Goal: Task Accomplishment & Management: Use online tool/utility

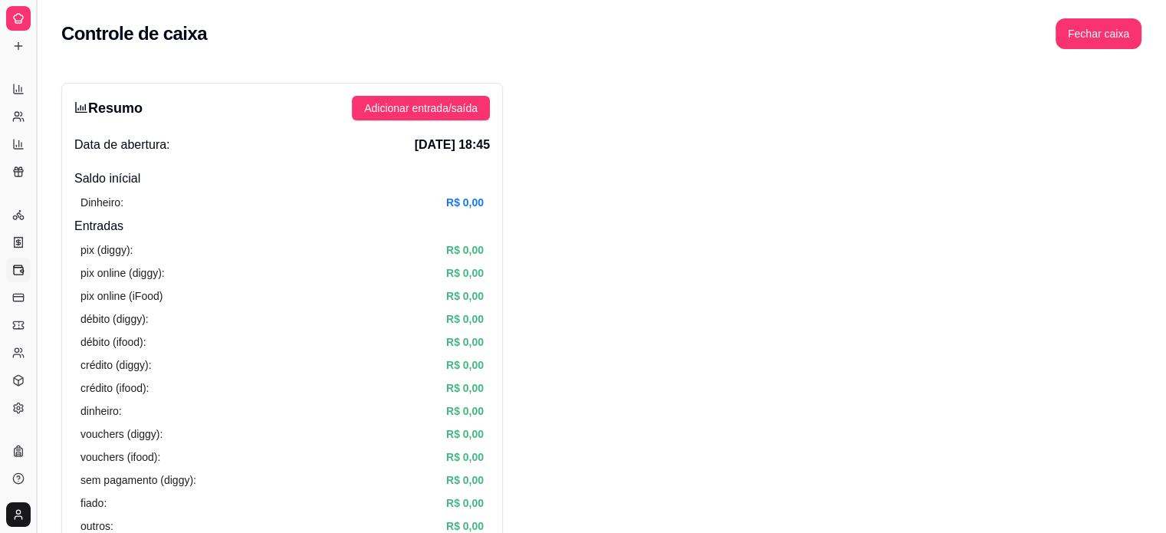
click at [38, 64] on button "Toggle Sidebar" at bounding box center [36, 266] width 12 height 533
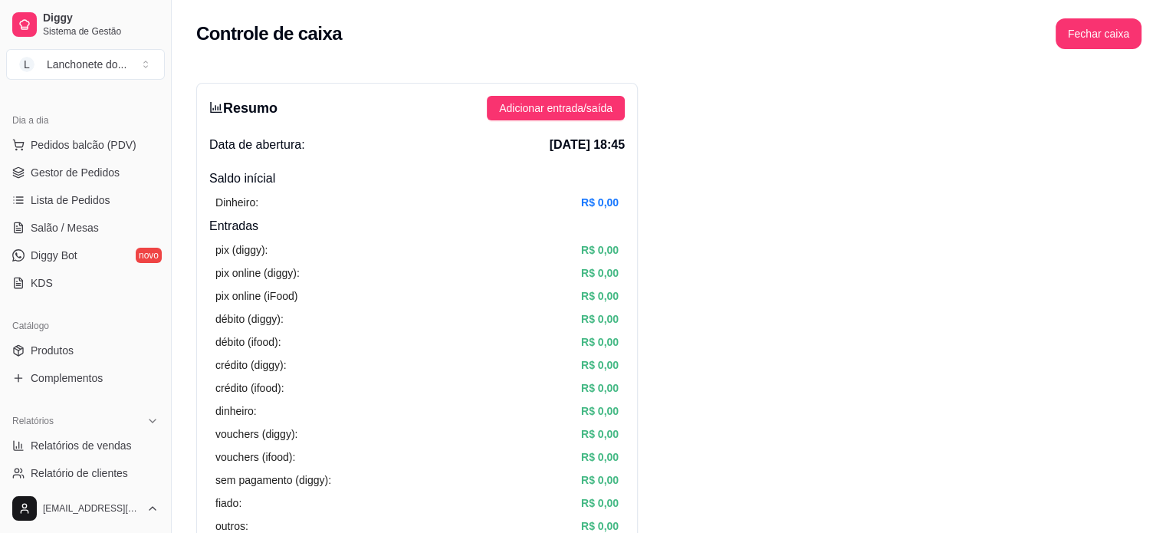
scroll to position [37, 0]
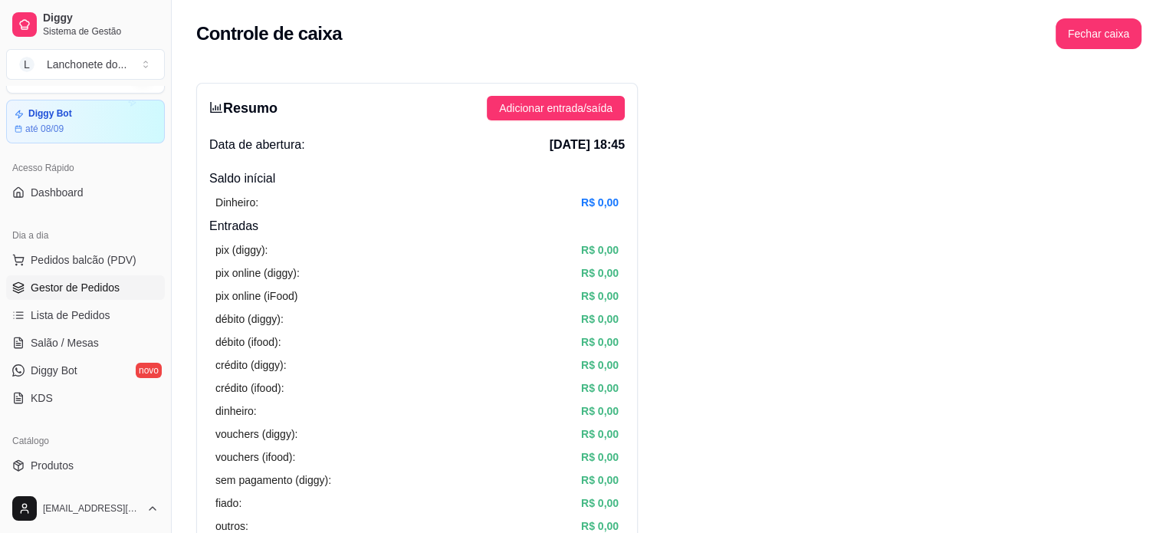
click at [82, 290] on span "Gestor de Pedidos" at bounding box center [75, 287] width 89 height 15
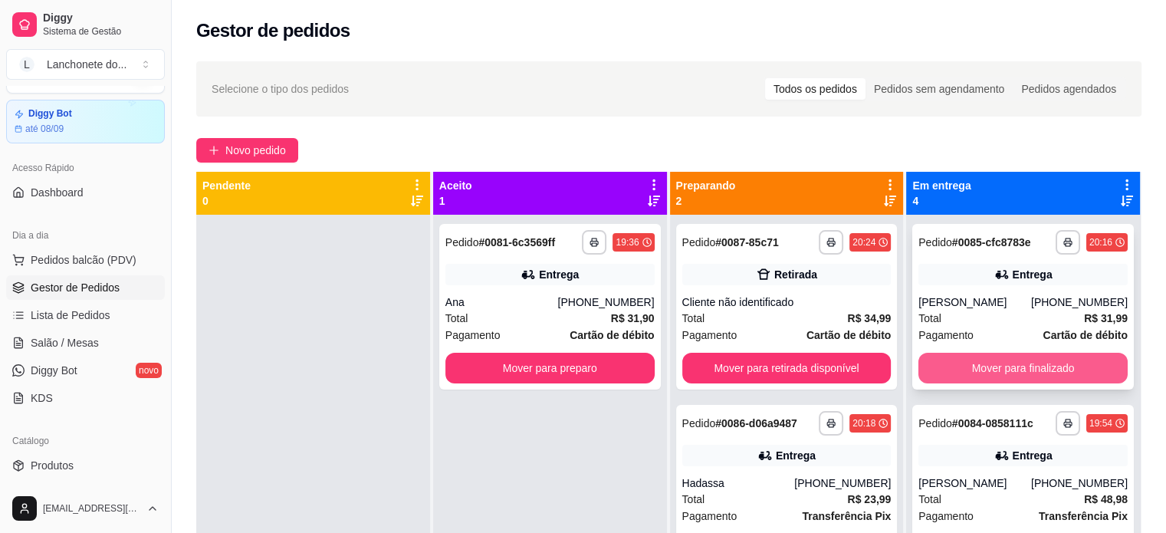
click at [1011, 375] on button "Mover para finalizado" at bounding box center [1022, 367] width 209 height 31
click at [1011, 375] on button "Mover para finalizado" at bounding box center [1022, 368] width 203 height 30
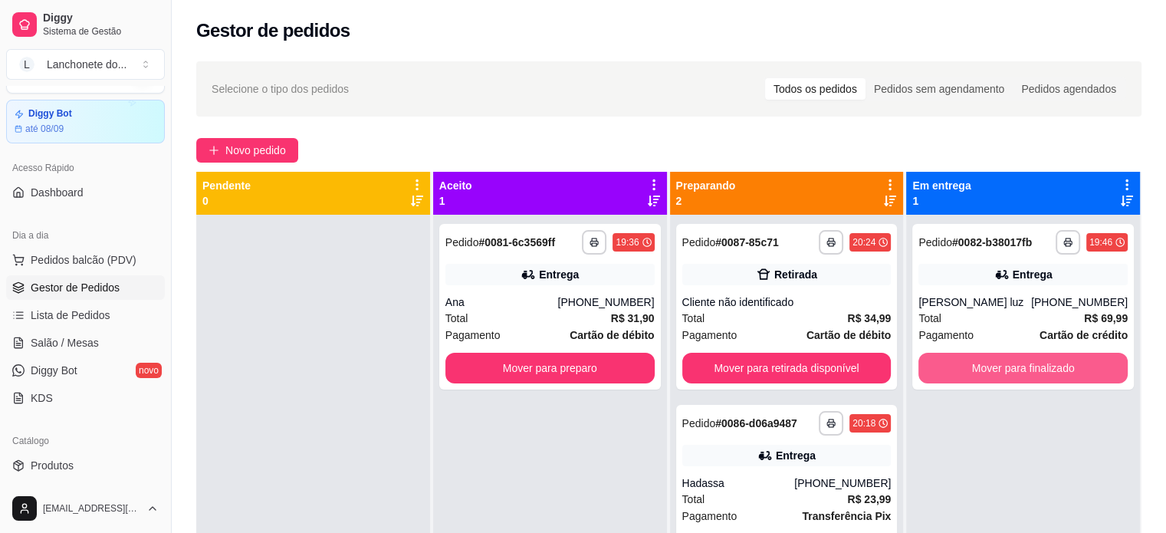
click at [1011, 375] on button "Mover para finalizado" at bounding box center [1022, 367] width 209 height 31
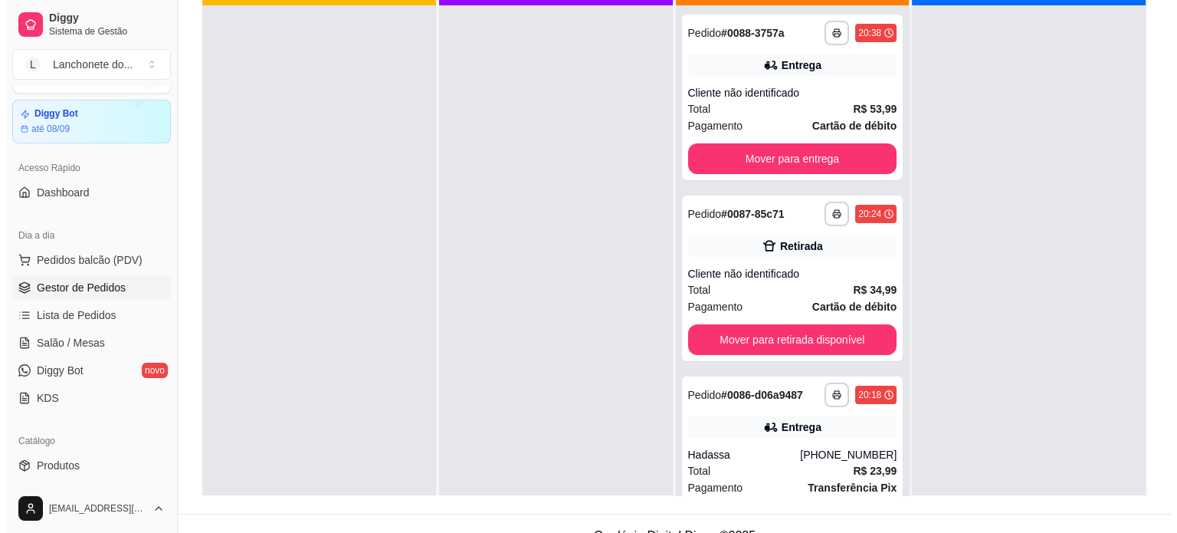
scroll to position [15, 0]
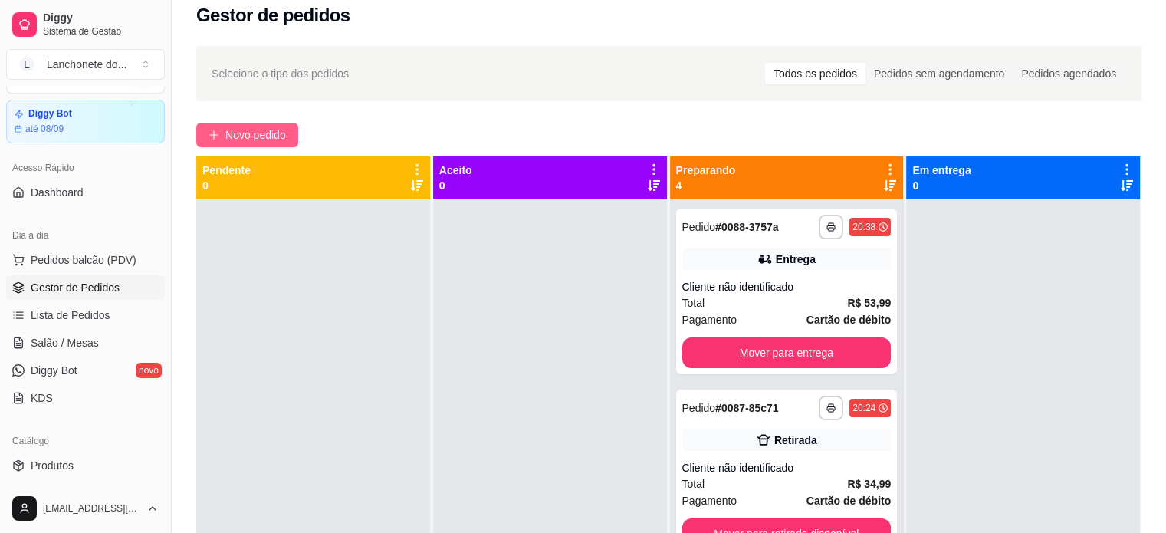
click at [265, 124] on button "Novo pedido" at bounding box center [247, 135] width 102 height 25
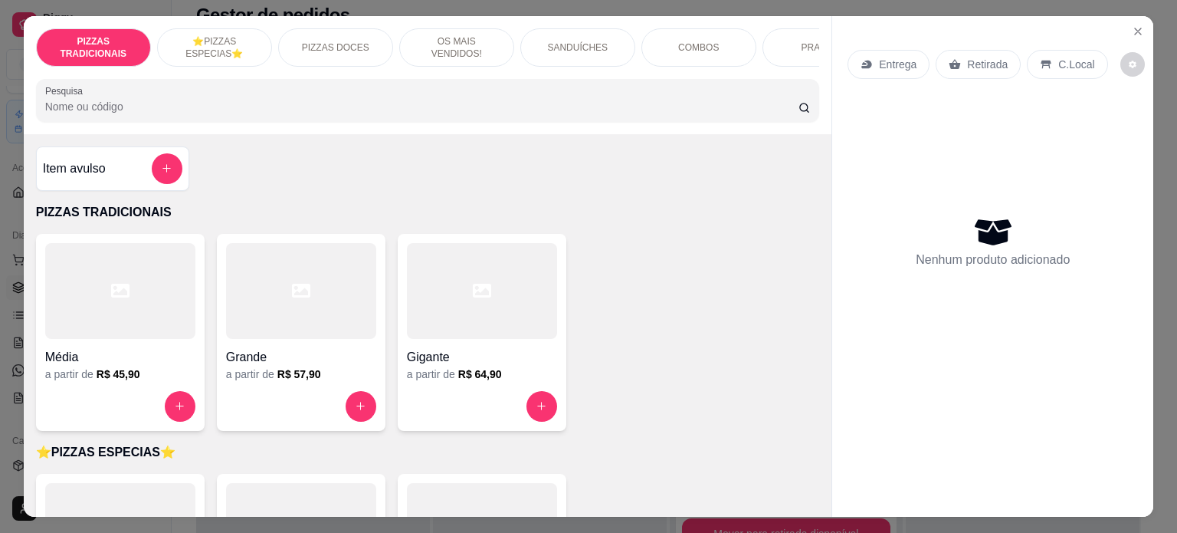
click at [450, 339] on div at bounding box center [482, 291] width 150 height 96
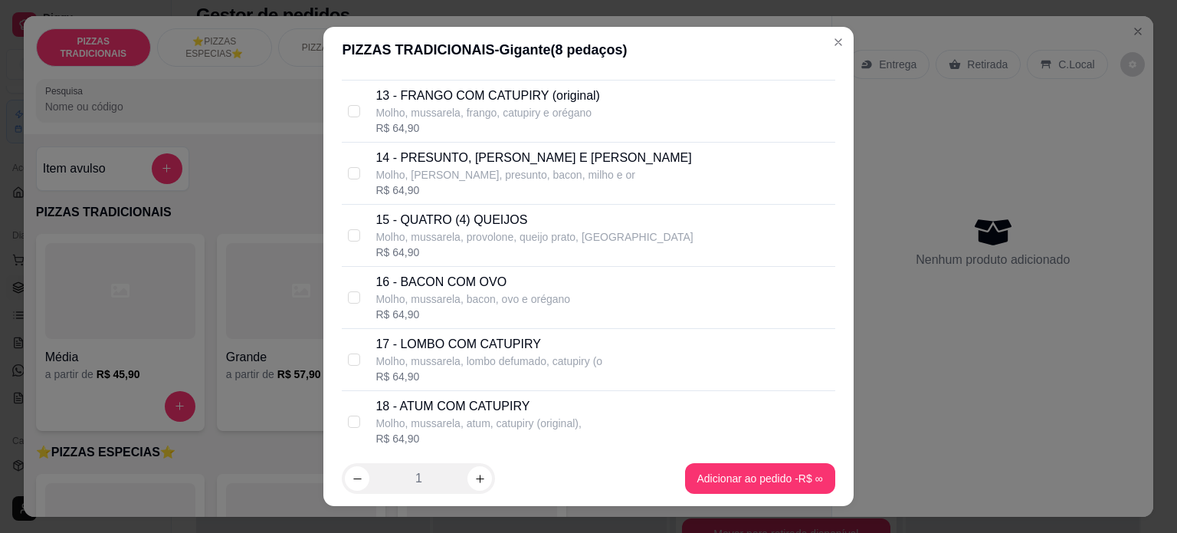
scroll to position [810, 0]
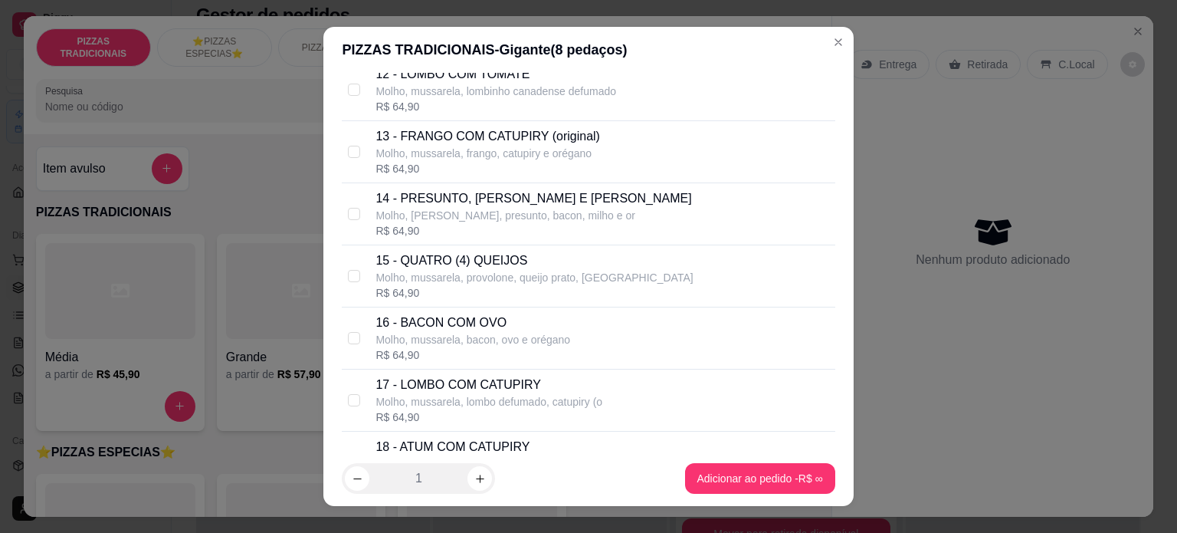
click at [521, 272] on p "Molho, mussarela, provolone, queijo prato, [GEOGRAPHIC_DATA]" at bounding box center [533, 277] width 317 height 15
checkbox input "true"
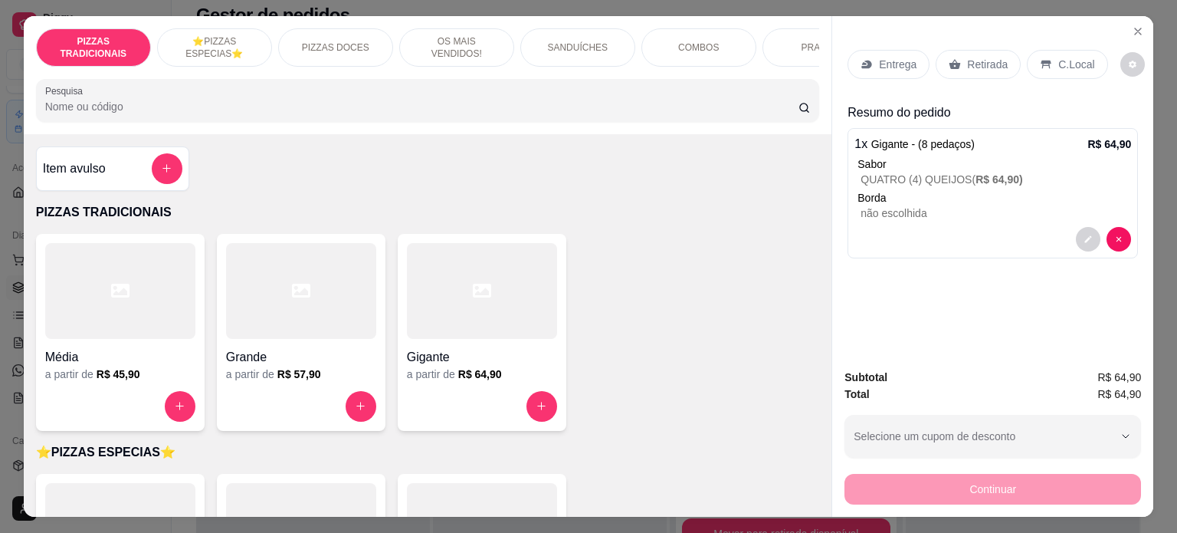
click at [504, 346] on div "Gigante" at bounding box center [482, 353] width 150 height 28
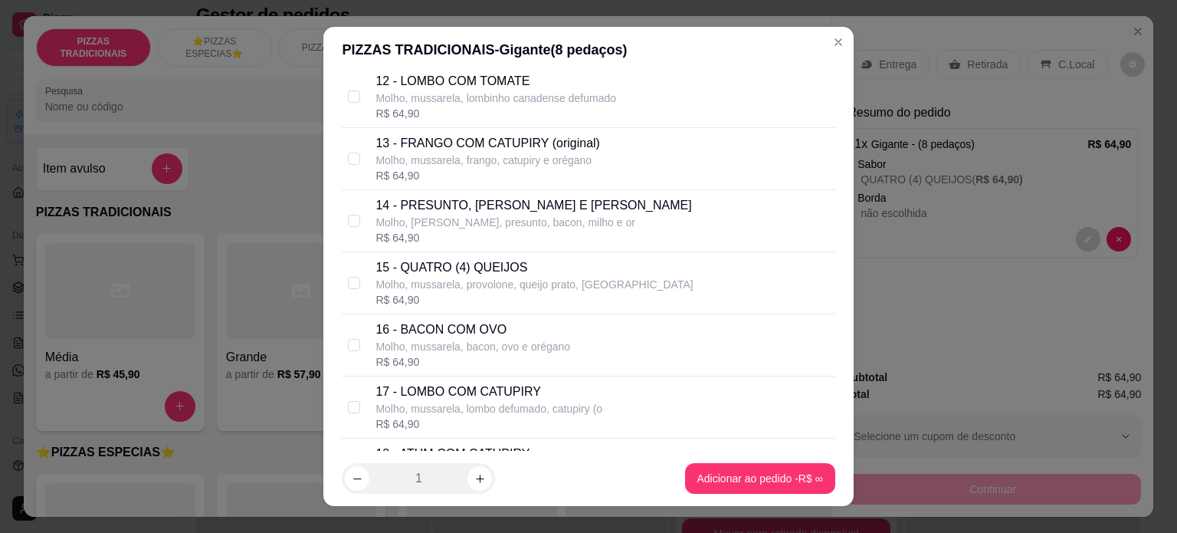
scroll to position [807, 0]
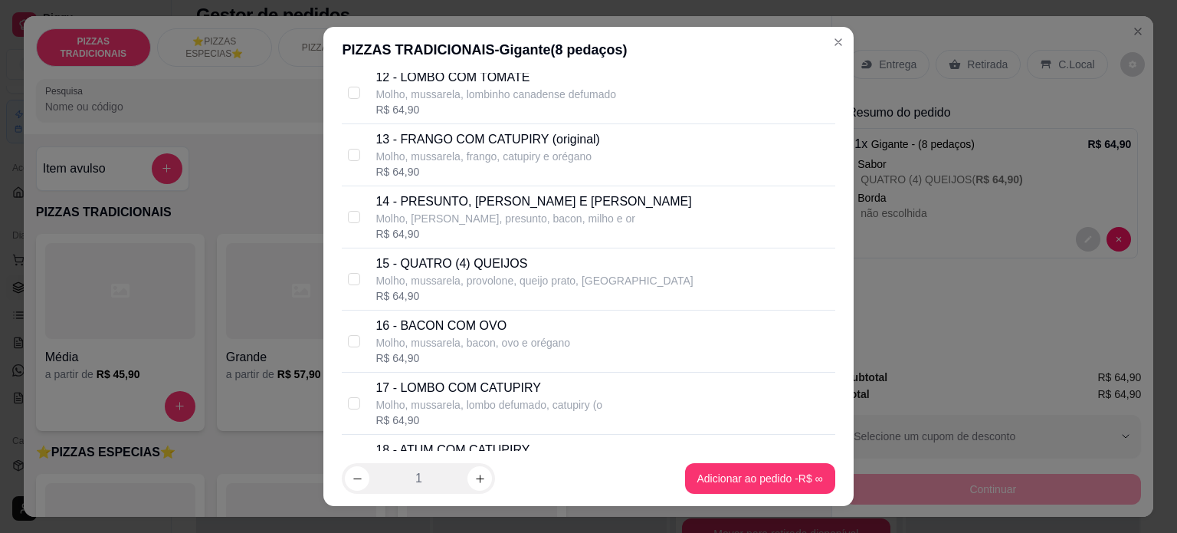
click at [520, 174] on div "R$ 64,90" at bounding box center [487, 171] width 225 height 15
checkbox input "true"
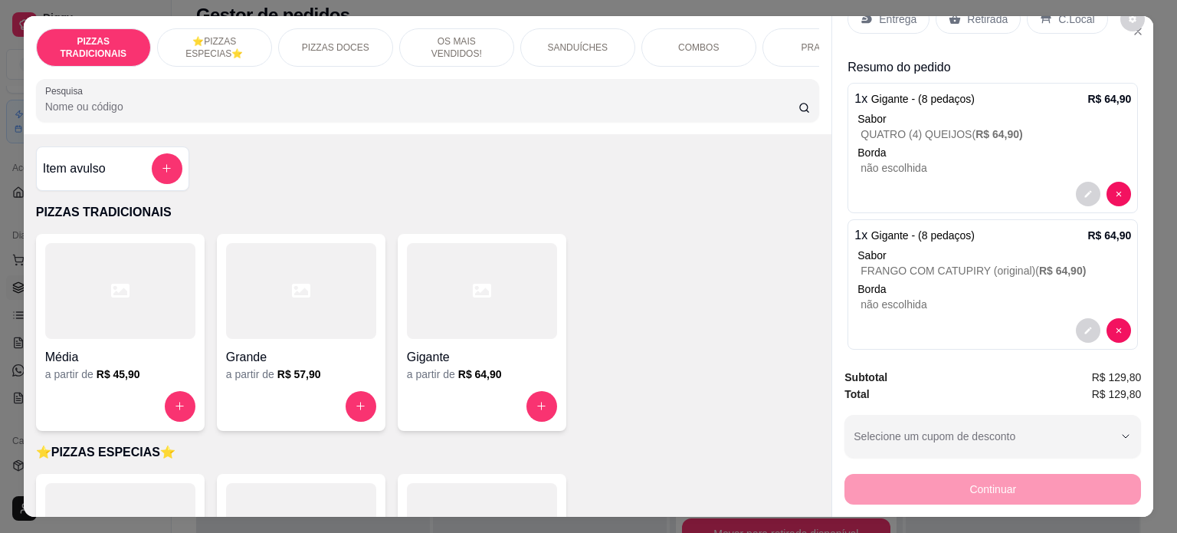
scroll to position [58, 0]
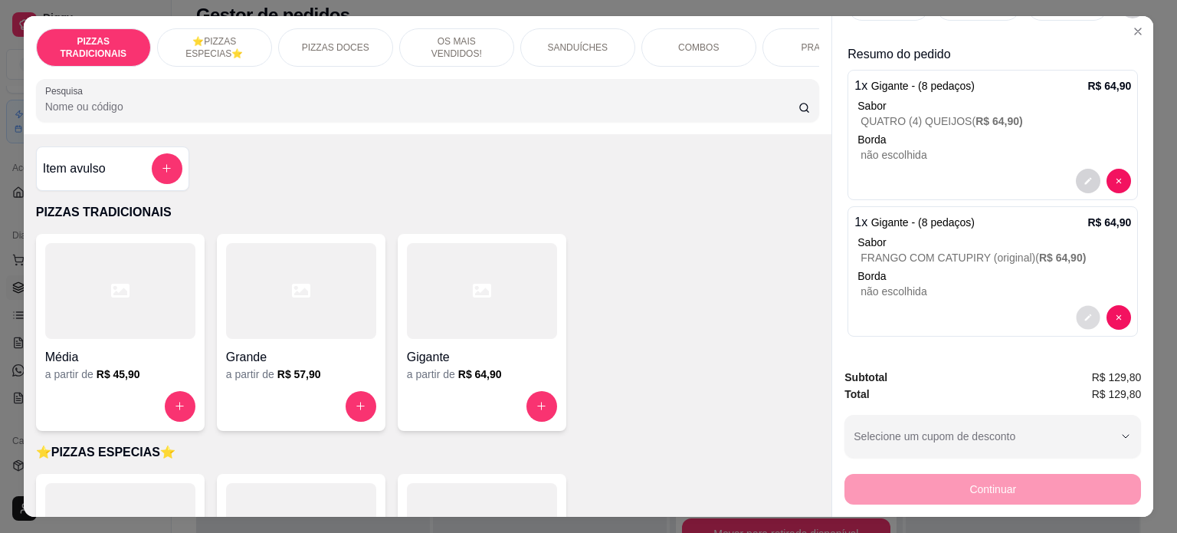
click at [1077, 307] on button "decrease-product-quantity" at bounding box center [1089, 317] width 24 height 24
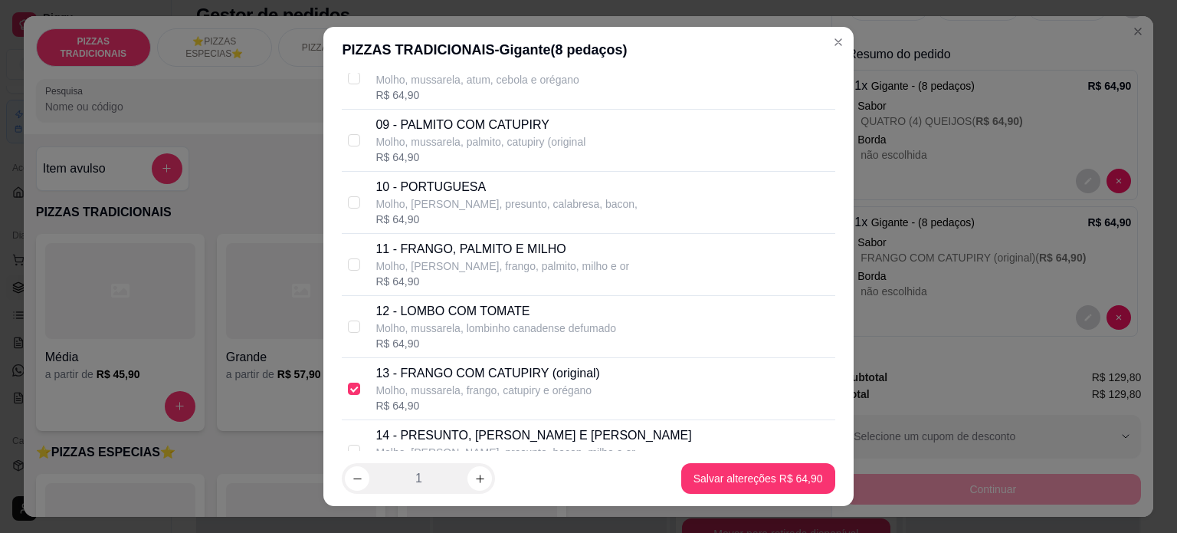
scroll to position [576, 0]
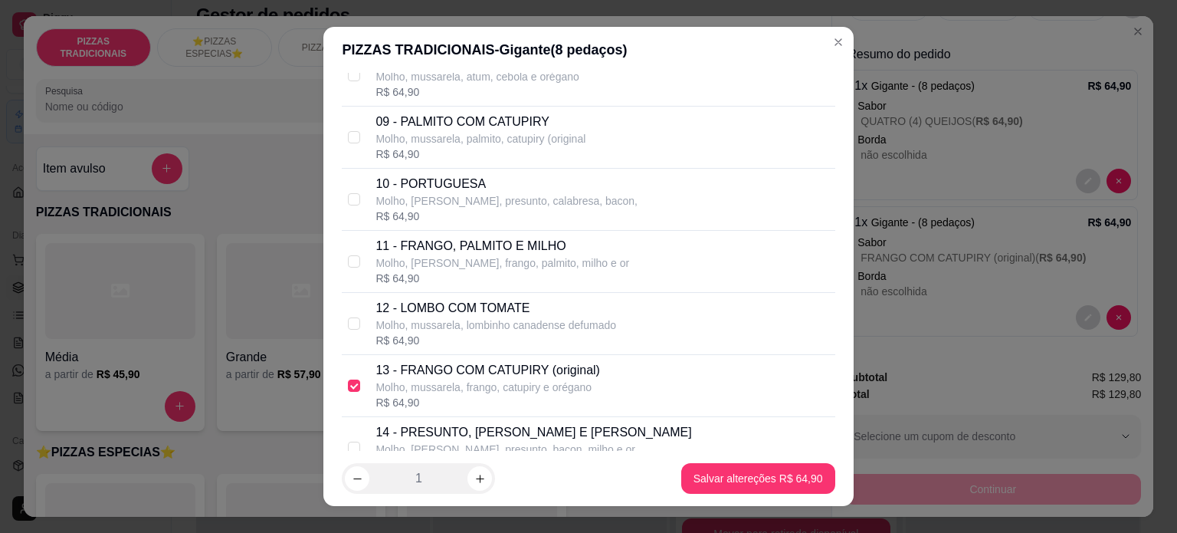
click at [515, 205] on p "Molho, [PERSON_NAME], presunto, calabresa, bacon," at bounding box center [506, 200] width 262 height 15
checkbox input "true"
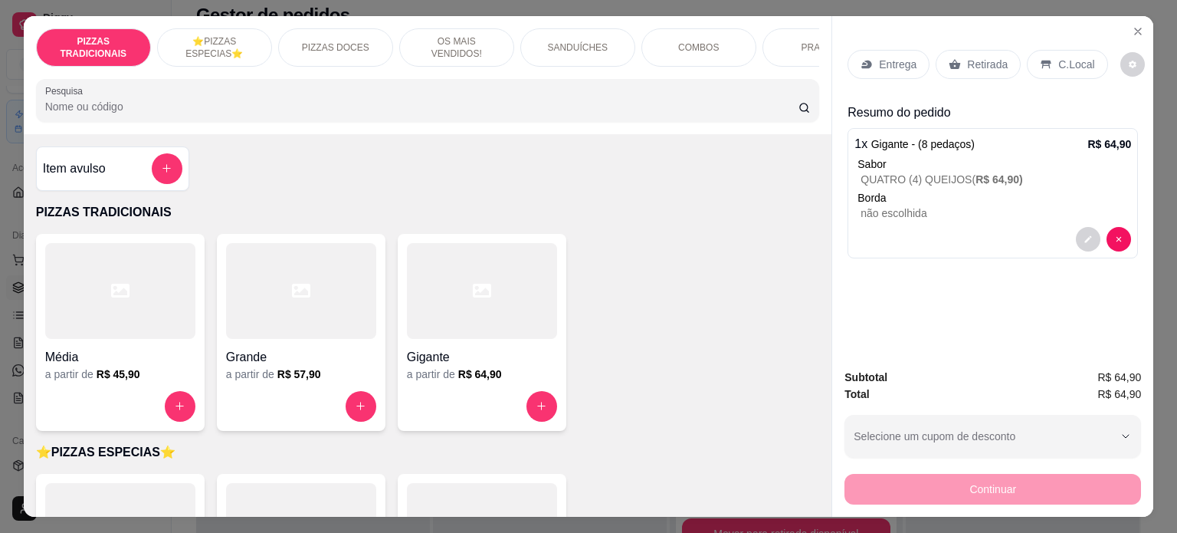
scroll to position [0, 0]
click at [1084, 234] on icon "decrease-product-quantity" at bounding box center [1088, 238] width 9 height 9
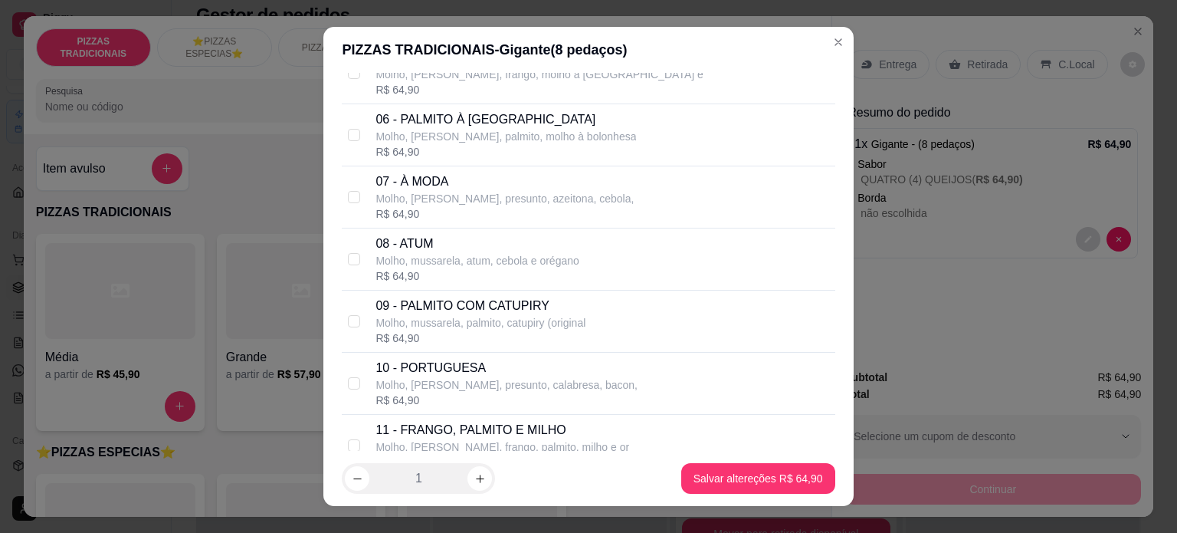
scroll to position [404, 0]
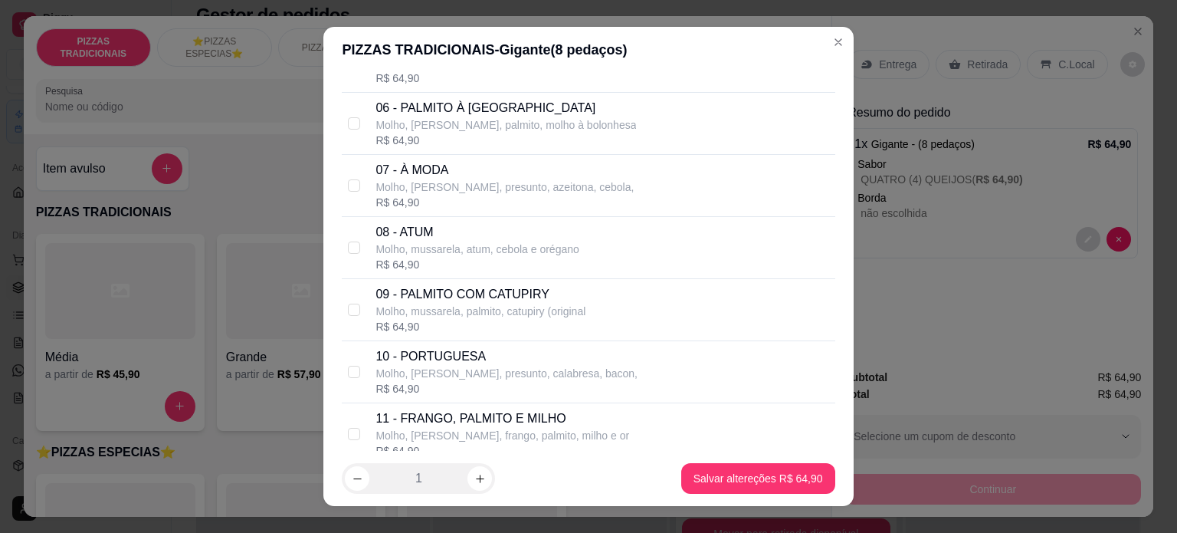
click at [487, 195] on div "R$ 64,90" at bounding box center [504, 202] width 258 height 15
checkbox input "true"
